Goal: Task Accomplishment & Management: Manage account settings

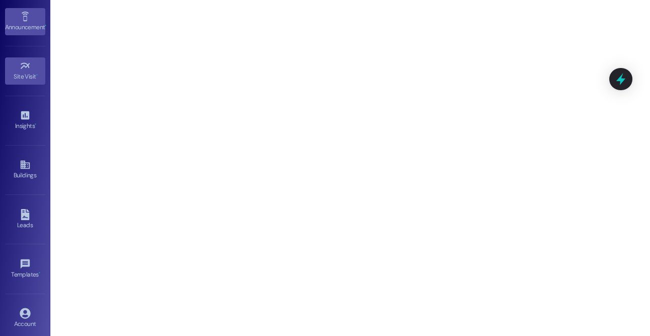
scroll to position [143, 0]
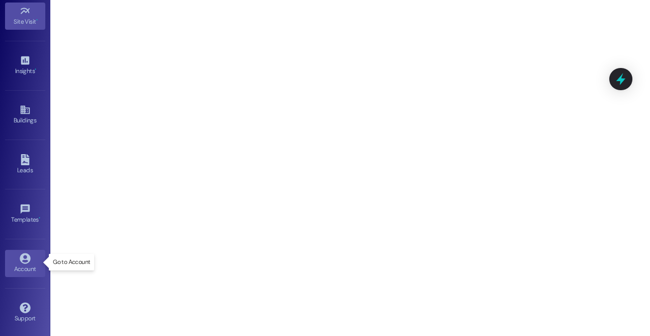
click at [20, 257] on icon at bounding box center [25, 258] width 11 height 11
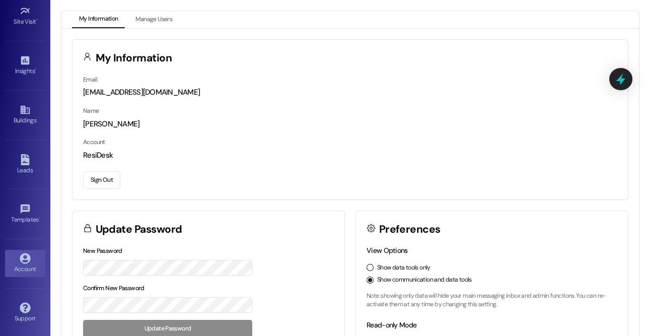
click at [109, 183] on button "Sign Out" at bounding box center [101, 180] width 37 height 18
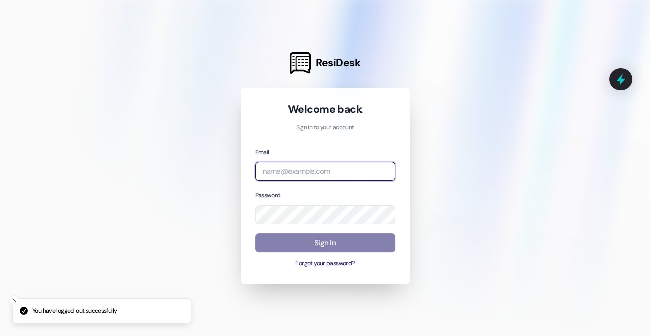
click at [284, 167] on input "email" at bounding box center [325, 172] width 140 height 20
type input "[EMAIL_ADDRESS][DOMAIN_NAME]"
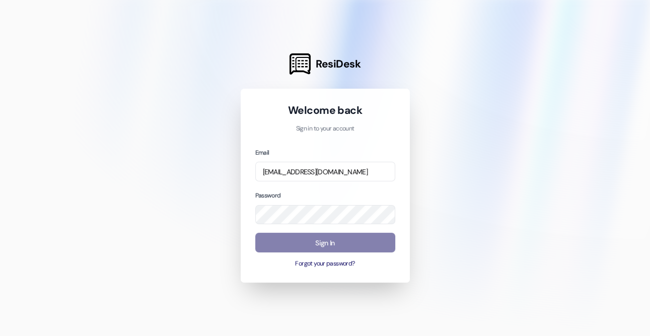
click at [307, 166] on input "[EMAIL_ADDRESS][DOMAIN_NAME]" at bounding box center [325, 172] width 140 height 20
